Goal: Information Seeking & Learning: Learn about a topic

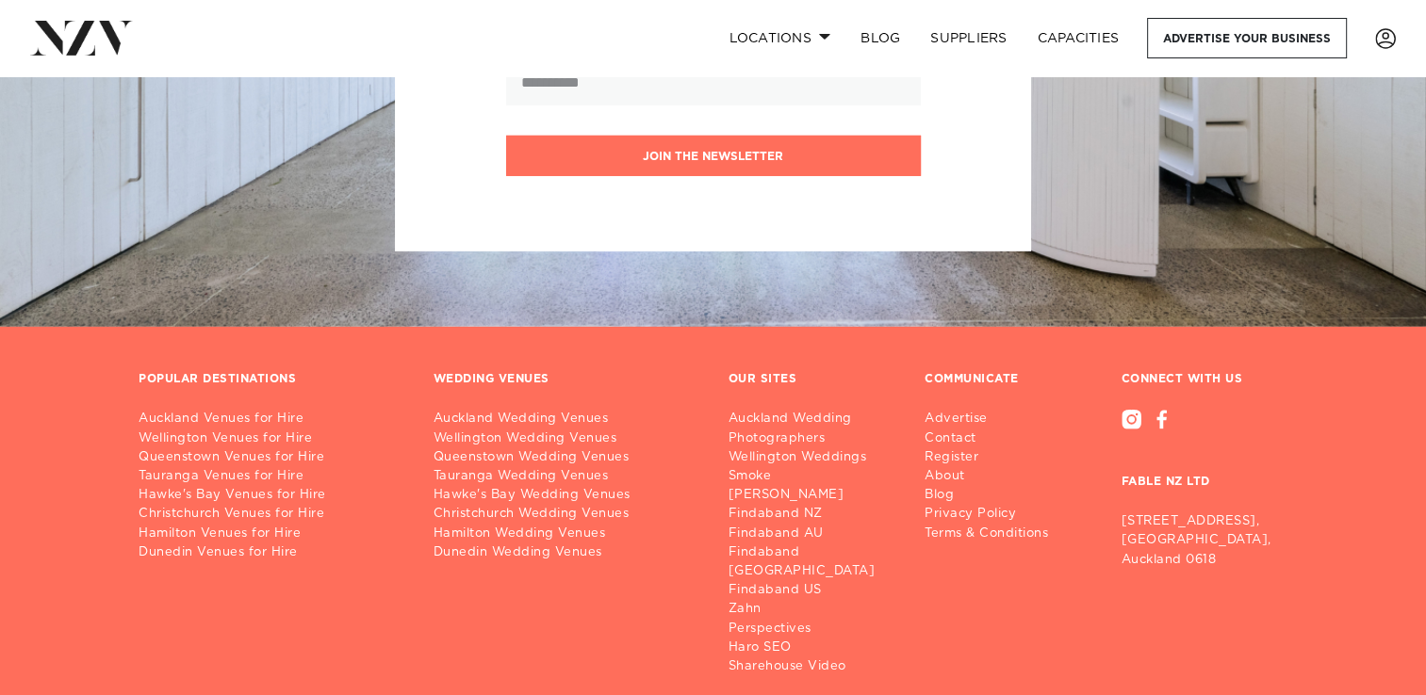
scroll to position [27205, 0]
